Goal: Task Accomplishment & Management: Complete application form

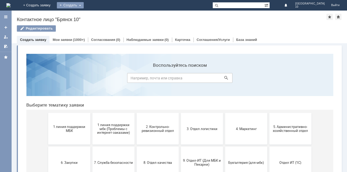
click at [84, 5] on div "Создать" at bounding box center [70, 5] width 27 height 6
click at [98, 16] on link "Заявка" at bounding box center [78, 16] width 40 height 6
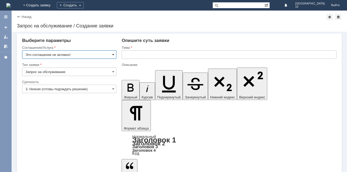
click at [113, 54] on span at bounding box center [113, 54] width 2 height 4
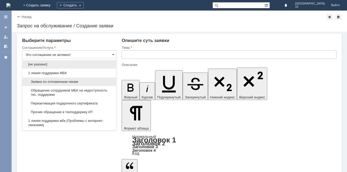
click at [58, 80] on span "Заявка по отложенным чекам" at bounding box center [69, 82] width 87 height 4
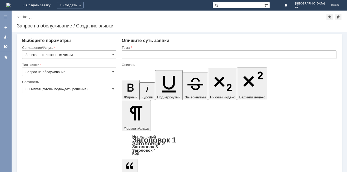
type input "Заявка по отложенным чекам"
click at [115, 87] on input "3. Низкая (готовы подождать решение)" at bounding box center [69, 89] width 94 height 8
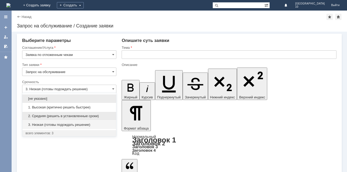
click at [76, 114] on span "2. Средняя (решить в установленные сроки)" at bounding box center [69, 116] width 87 height 4
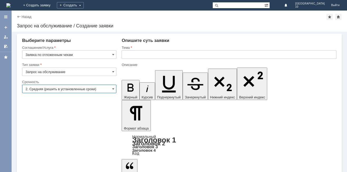
type input "2. Средняя (решить в установленные сроки)"
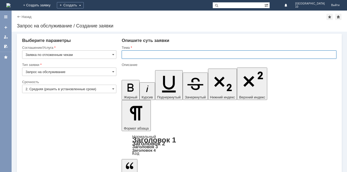
click at [131, 56] on input "text" at bounding box center [229, 54] width 215 height 8
type input "Отложенный чек Брянск 10"
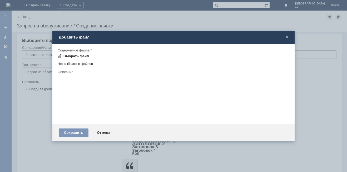
click at [76, 57] on div "Выбрать файл" at bounding box center [77, 56] width 26 height 4
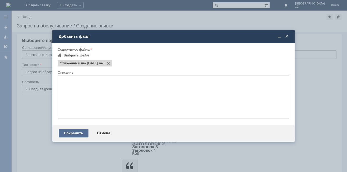
click at [75, 132] on div "Сохранить" at bounding box center [74, 133] width 30 height 8
